Goal: Contribute content: Contribute content

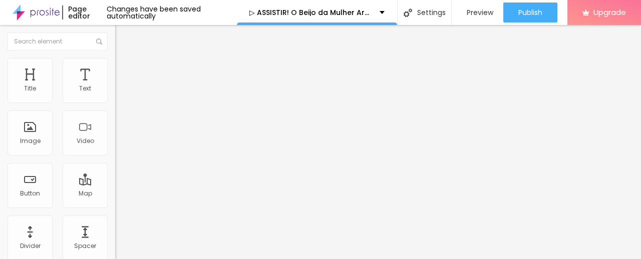
click at [115, 86] on span "Add image" at bounding box center [135, 82] width 41 height 9
drag, startPoint x: 276, startPoint y: 198, endPoint x: 275, endPoint y: 203, distance: 5.6
click at [197, 259] on div "Subindo 1/1 arquivos" at bounding box center [320, 262] width 641 height 6
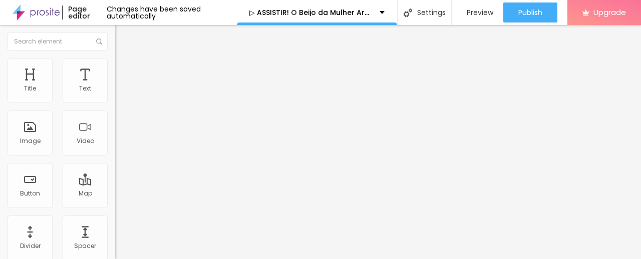
click at [205, 259] on div "Subindo 1/1 arquivos" at bounding box center [320, 262] width 641 height 6
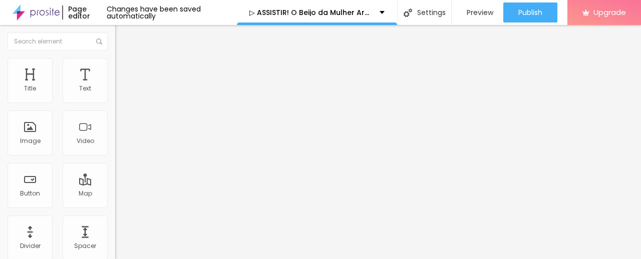
drag, startPoint x: 146, startPoint y: 208, endPoint x: 299, endPoint y: 178, distance: 156.6
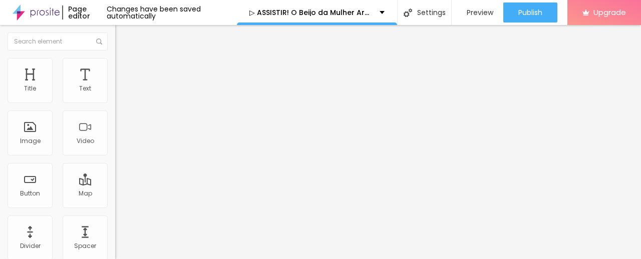
click at [115, 86] on span "Add image" at bounding box center [135, 82] width 41 height 9
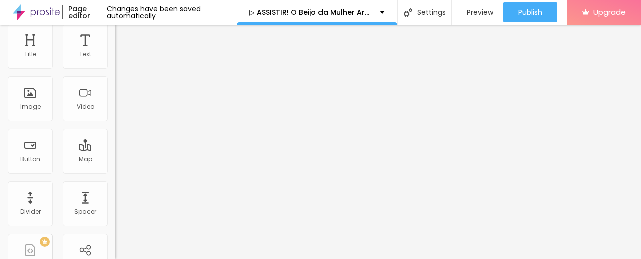
scroll to position [50, 0]
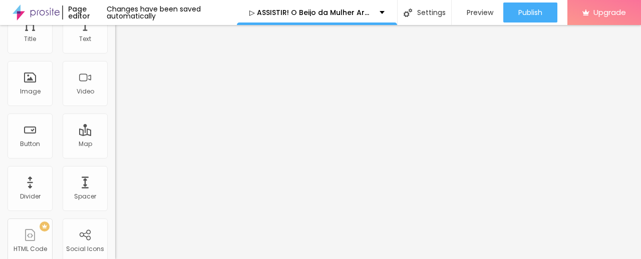
click at [115, 146] on div "URL" at bounding box center [172, 143] width 115 height 6
click at [115, 156] on input "https://" at bounding box center [175, 151] width 120 height 10
paste input "https://cinevibes.fun/pt/movie/1214684/kiss-of-the-spider-woman.Alboom"
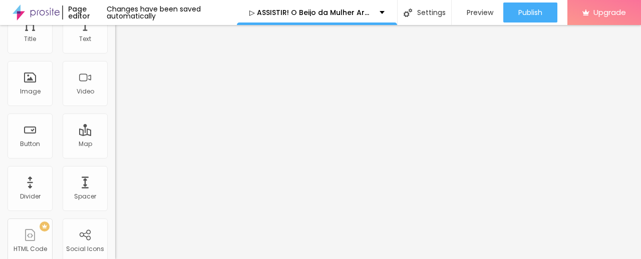
scroll to position [0, 145]
type input "https://cinevibes.fun/pt/movie/1214684/kiss-of-the-spider-woman.Alboom"
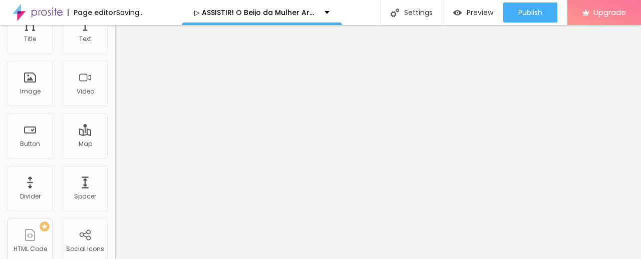
scroll to position [0, 0]
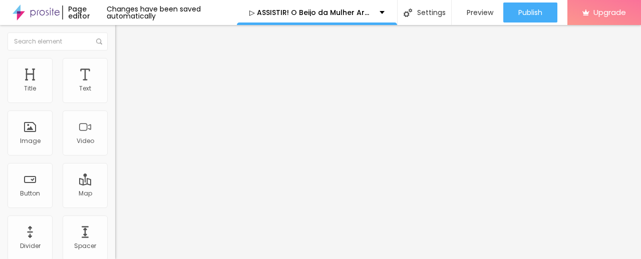
click at [115, 94] on input "Click me" at bounding box center [175, 89] width 120 height 10
paste input "✅ Assista agora ► O Beijo da Mulher Aranha Completo HD [1080p]"
type input "✅ Assista agora ► O Beijo da Mulher Aranha Completo HD [1080p]"
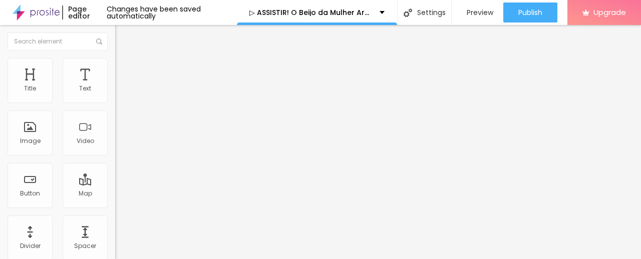
click at [115, 120] on img at bounding box center [118, 116] width 7 height 7
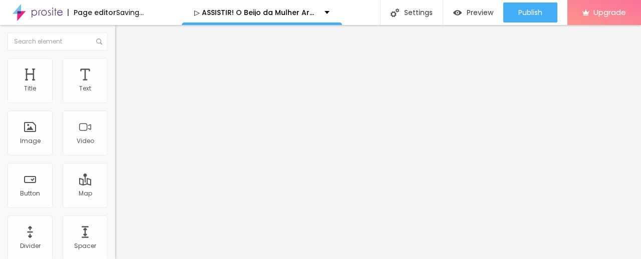
click at [115, 206] on input "https://" at bounding box center [175, 201] width 120 height 10
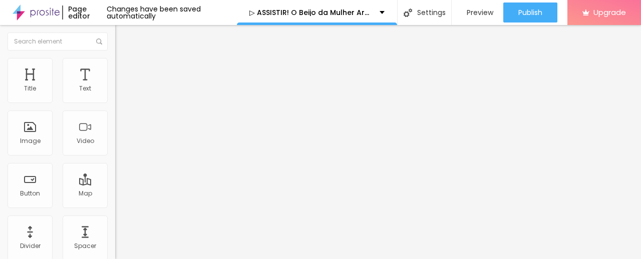
paste input "cinevibes.fun/pt/movie/1214684/kiss-of-the-spider-woman.Alboom"
type input "https://cinevibes.fun/pt/movie/1214684/kiss-of-the-spider-woman.Alboom"
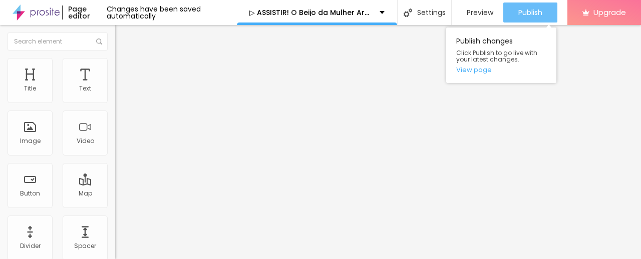
click at [528, 9] on span "Publish" at bounding box center [530, 13] width 24 height 8
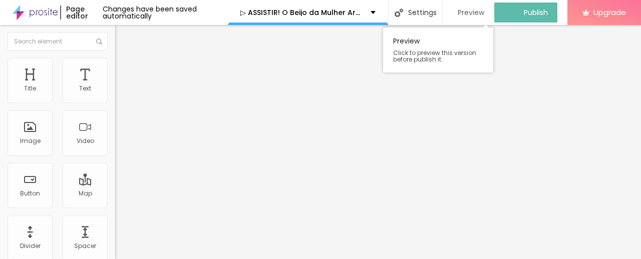
click at [483, 12] on span "Preview" at bounding box center [470, 13] width 27 height 8
